Goal: Information Seeking & Learning: Stay updated

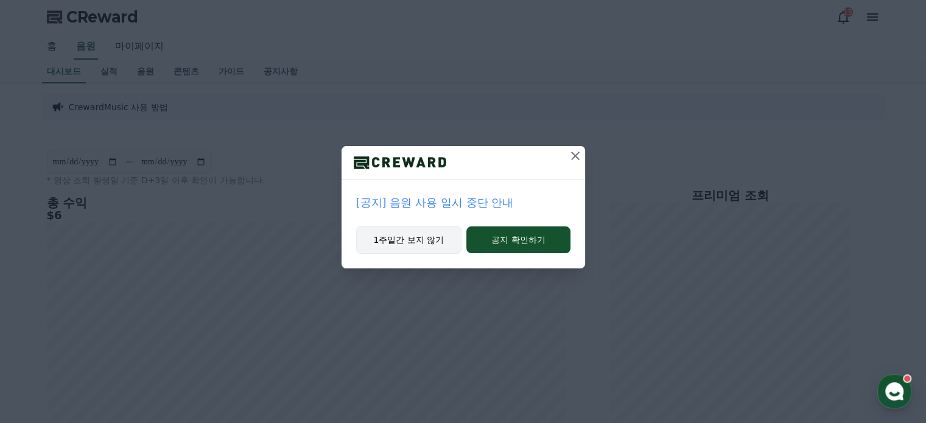
click at [417, 236] on button "1주일간 보지 않기" at bounding box center [409, 240] width 106 height 28
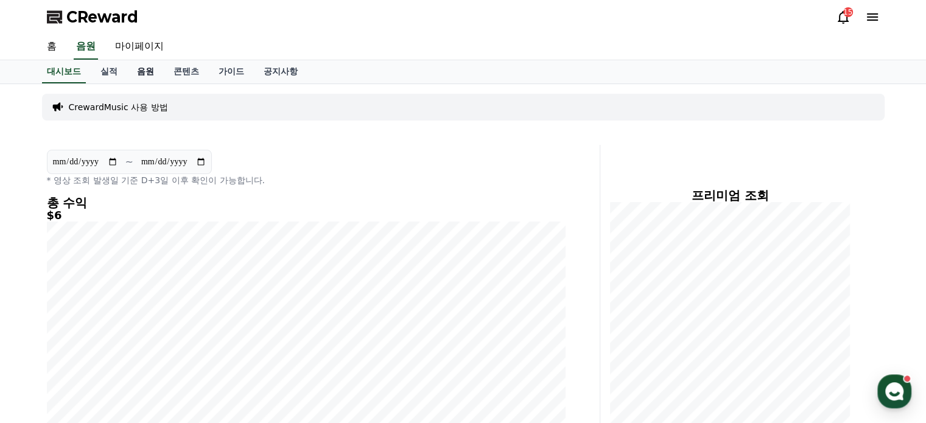
click at [147, 70] on link "음원" at bounding box center [145, 71] width 37 height 23
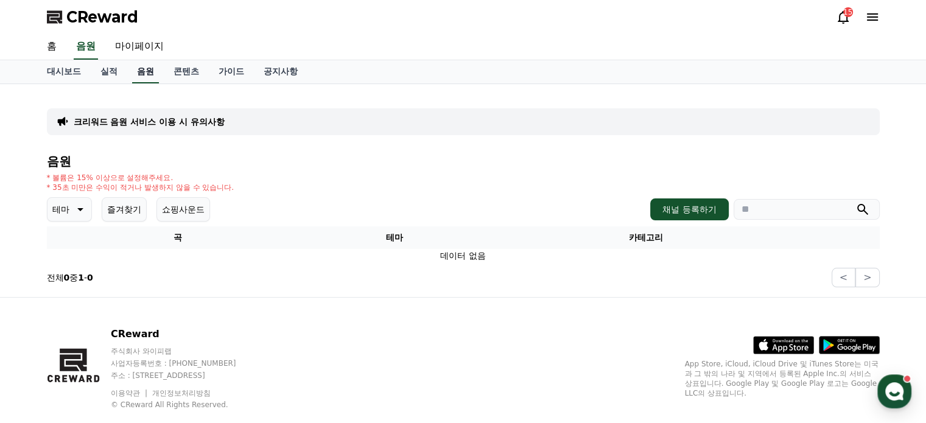
click at [148, 71] on link "음원" at bounding box center [145, 71] width 27 height 23
click at [53, 49] on link "홈" at bounding box center [51, 47] width 29 height 26
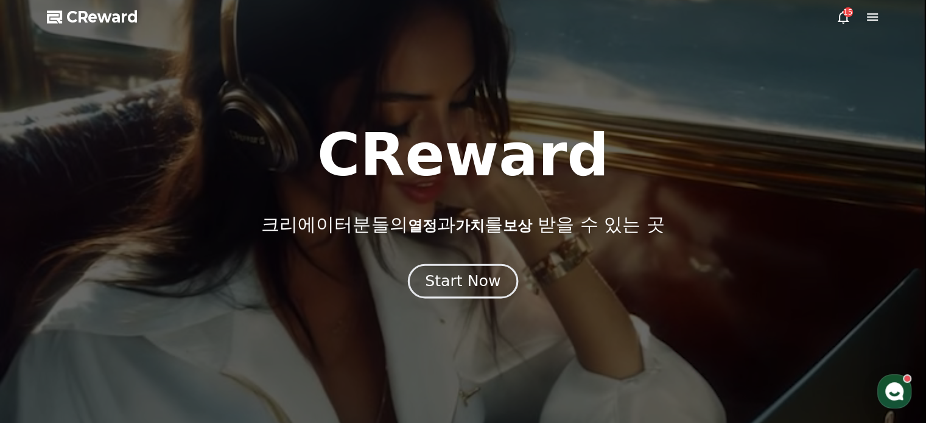
click at [477, 291] on div "Start Now" at bounding box center [463, 281] width 76 height 21
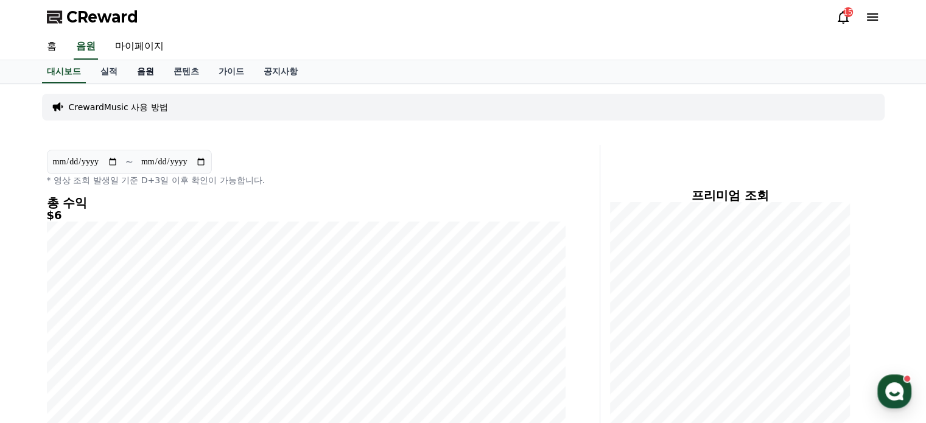
click at [153, 77] on link "음원" at bounding box center [145, 71] width 37 height 23
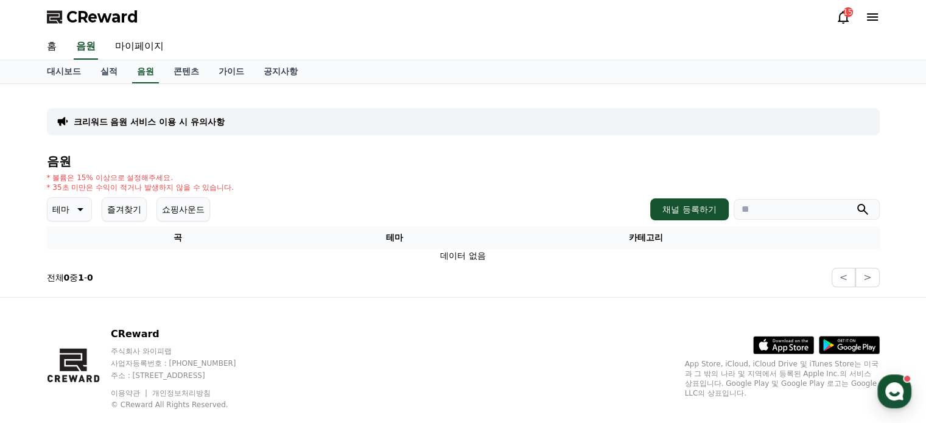
click at [74, 209] on icon at bounding box center [79, 209] width 15 height 15
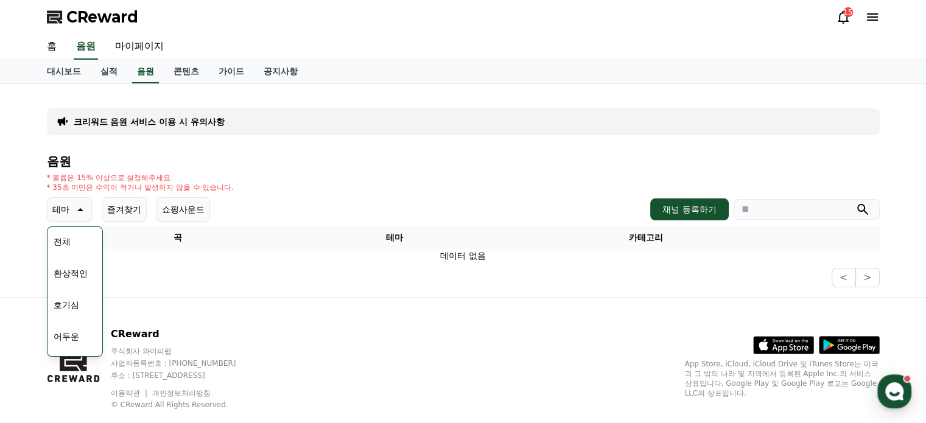
click at [74, 209] on icon at bounding box center [79, 209] width 15 height 15
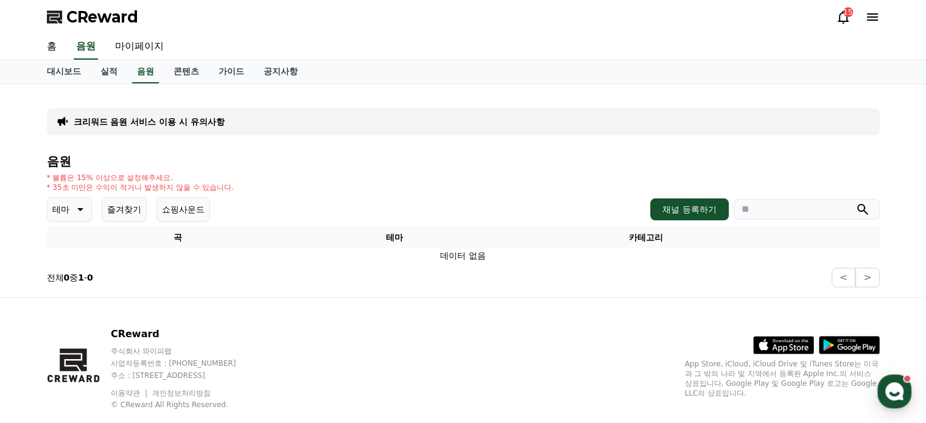
click at [71, 206] on button "테마" at bounding box center [69, 209] width 45 height 24
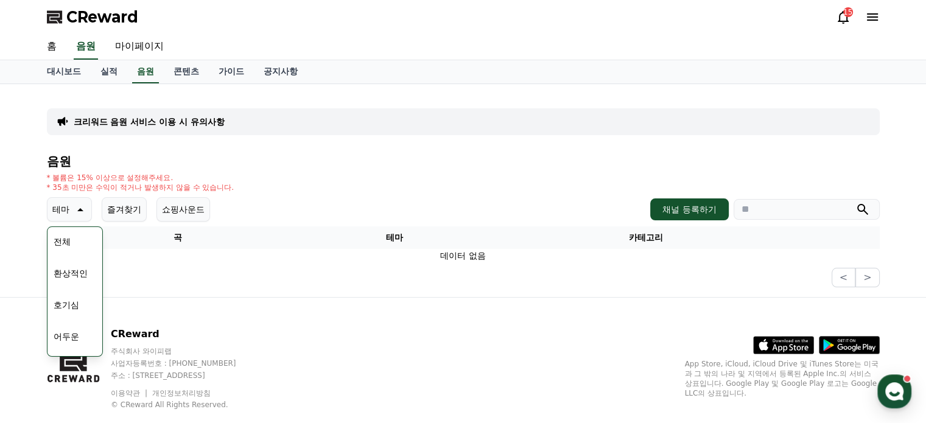
click at [61, 238] on button "전체" at bounding box center [62, 241] width 27 height 27
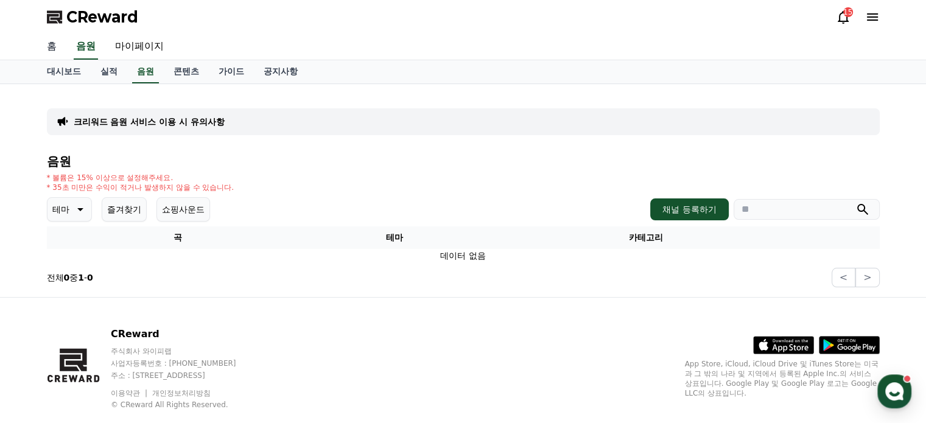
click at [52, 50] on link "홈" at bounding box center [51, 47] width 29 height 26
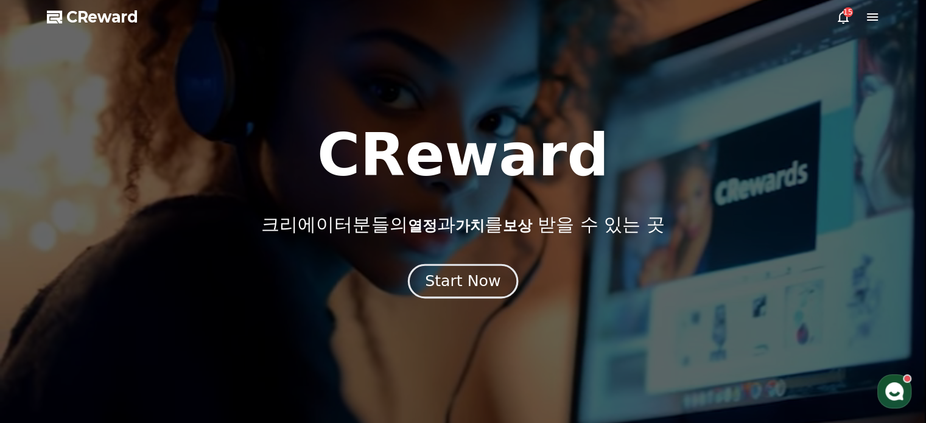
click at [473, 287] on div "Start Now" at bounding box center [463, 281] width 76 height 21
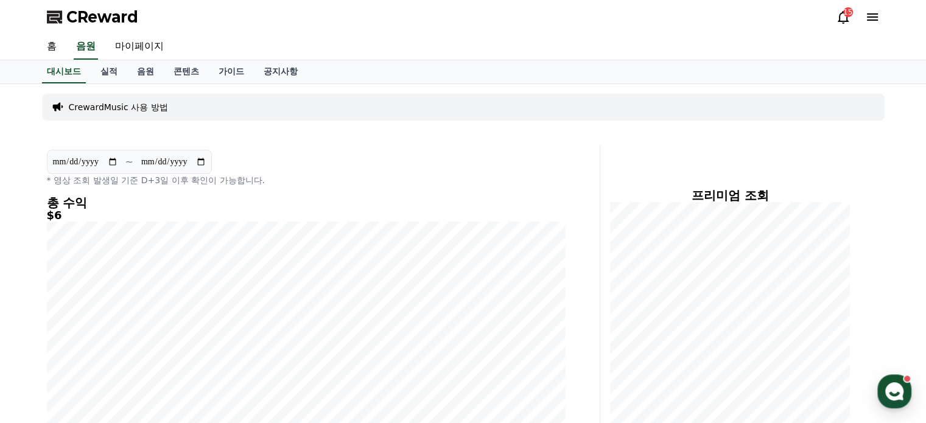
click at [841, 15] on icon at bounding box center [843, 17] width 15 height 15
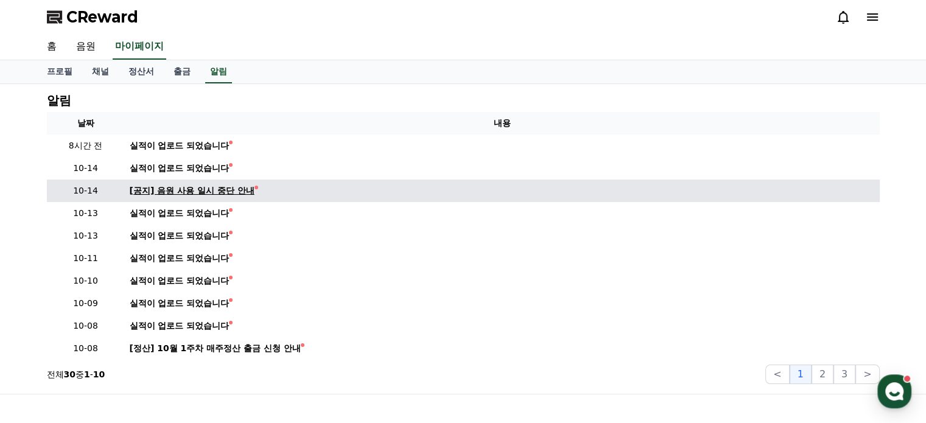
click at [189, 192] on div "[공지] 음원 사용 일시 중단 안내" at bounding box center [192, 191] width 125 height 13
